Goal: Find specific page/section: Find specific page/section

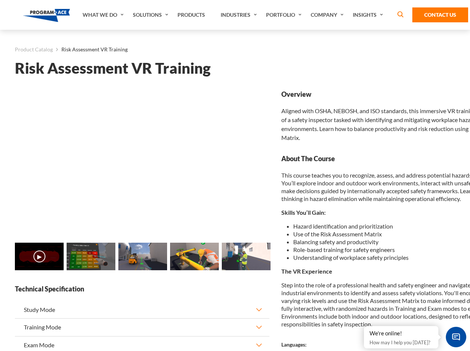
click at [151, 15] on link "Solutions" at bounding box center [151, 15] width 45 height 30
click at [0, 0] on div "AI & Computer Vision Solutions Computer Vision Quality Control AI tools for fas…" at bounding box center [0, 0] width 0 height 0
click at [0, 0] on div "AI & Computer Vision Solutions Virtual Training Solutions Virtual Tour Solution…" at bounding box center [0, 0] width 0 height 0
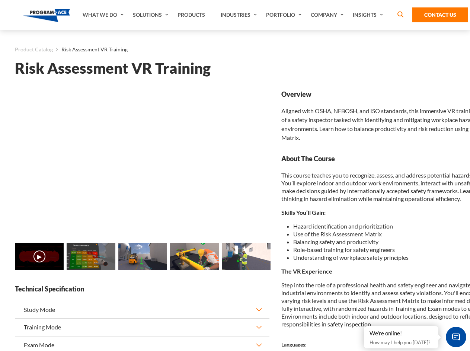
click at [0, 0] on div "AI & Computer Vision Solutions Virtual Training Solutions Virtual Tour Solution…" at bounding box center [0, 0] width 0 height 0
click at [0, 0] on div "AI & Computer Vision Solutions Computer Vision Quality Control AI tools for fas…" at bounding box center [0, 0] width 0 height 0
